Goal: Find contact information: Find contact information

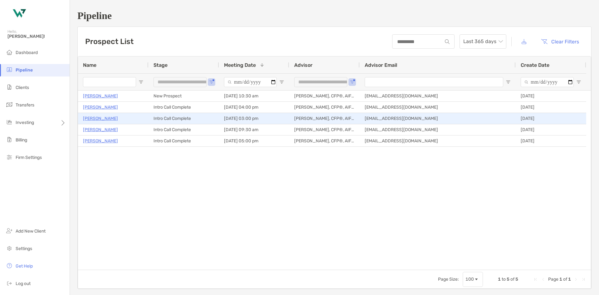
click at [100, 117] on p "[PERSON_NAME]" at bounding box center [100, 118] width 35 height 8
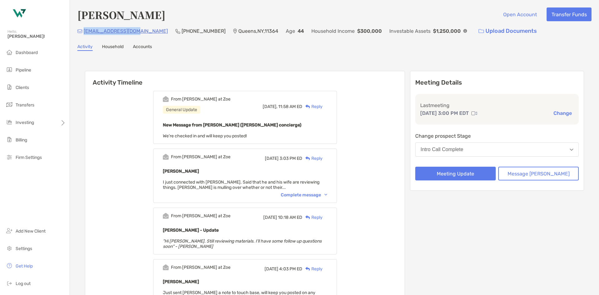
drag, startPoint x: 140, startPoint y: 33, endPoint x: 84, endPoint y: 32, distance: 56.1
click at [84, 32] on div "[EMAIL_ADDRESS][DOMAIN_NAME] (917) 881-[GEOGRAPHIC_DATA] Age [DEMOGRAPHIC_DATA]…" at bounding box center [334, 30] width 514 height 13
copy p "[EMAIL_ADDRESS][DOMAIN_NAME]"
